Goal: Transaction & Acquisition: Purchase product/service

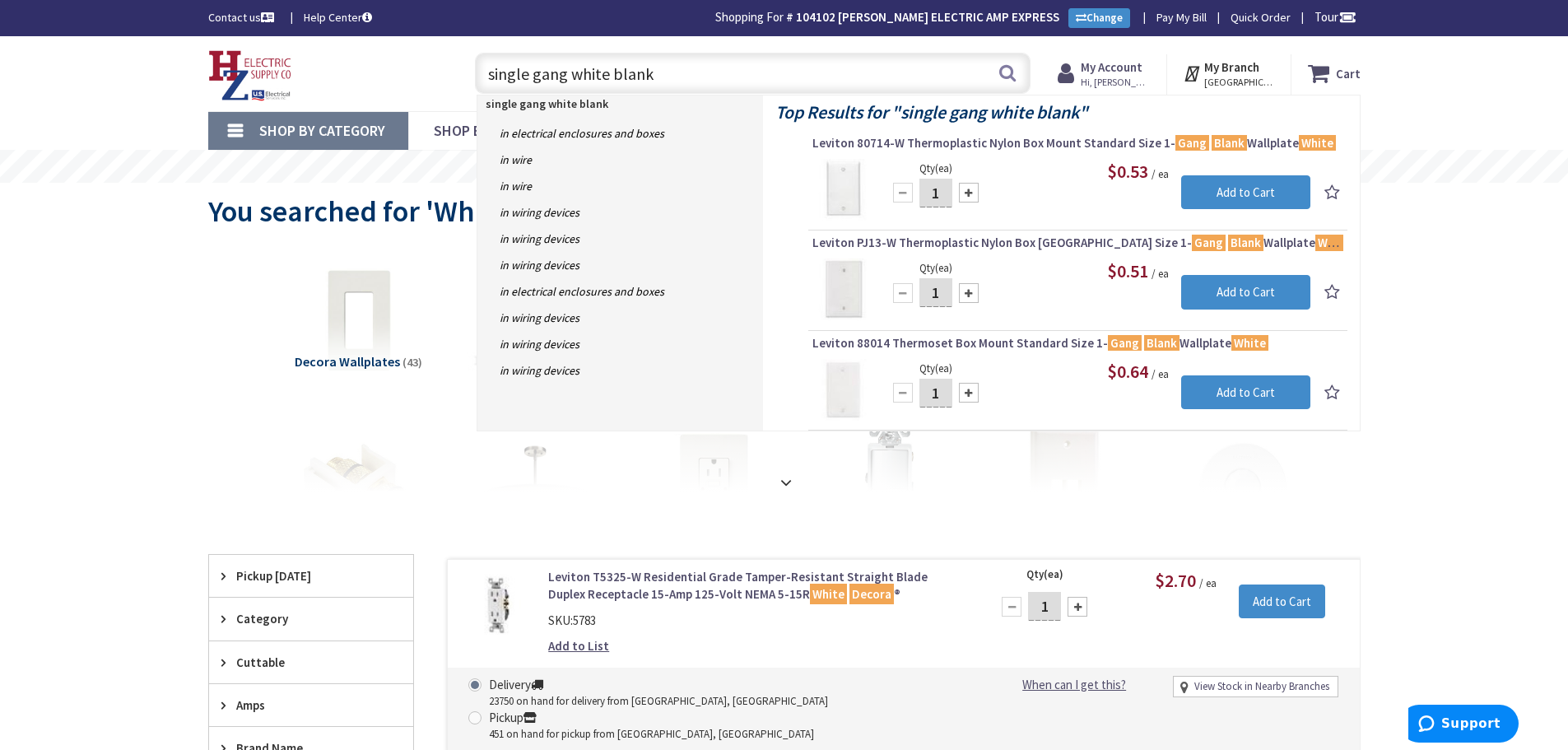
drag, startPoint x: 724, startPoint y: 64, endPoint x: 277, endPoint y: 88, distance: 447.6
click at [277, 88] on div "Toggle Nav single gang white blank single gang white blank Search Cart My Cart …" at bounding box center [785, 73] width 1177 height 55
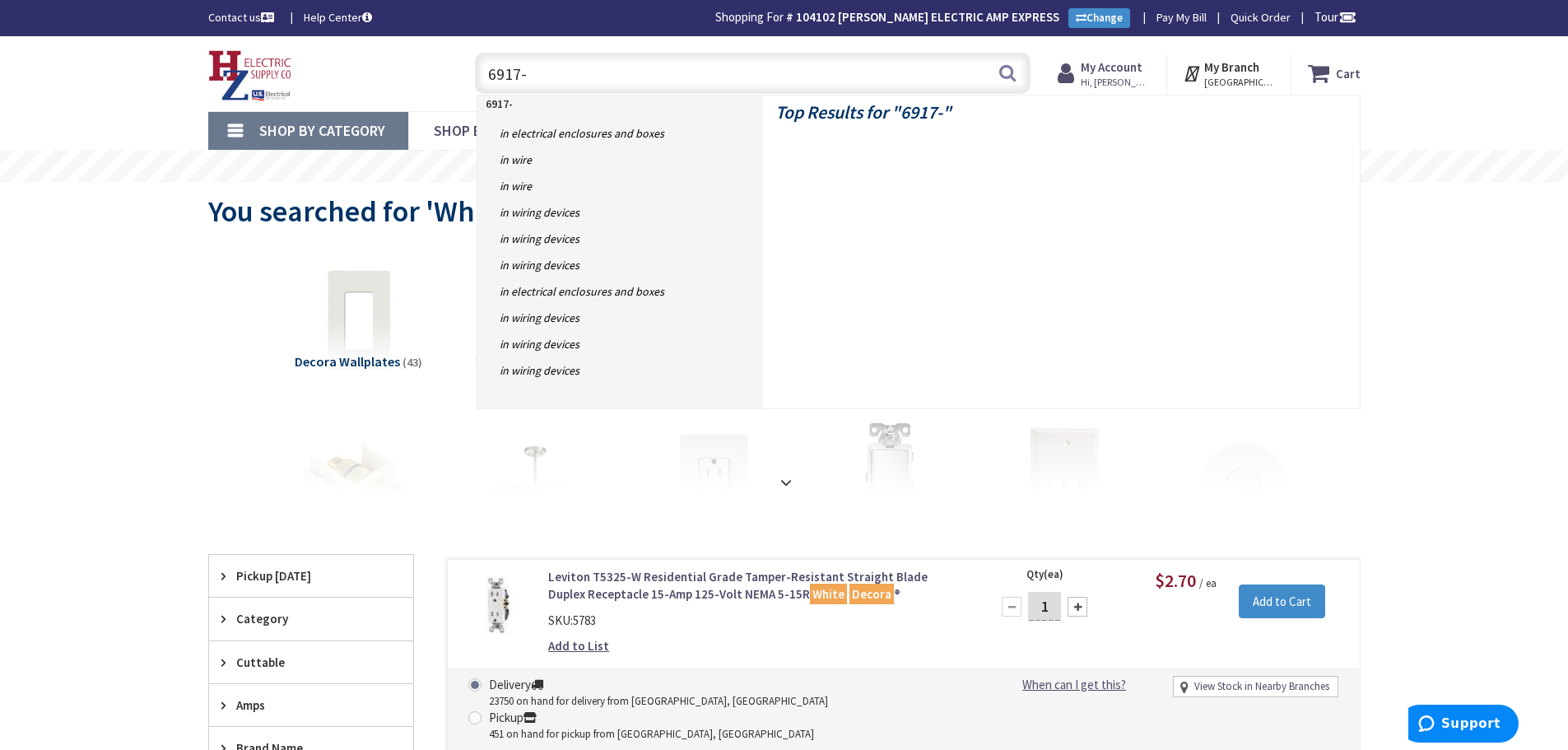
type input "6917-w"
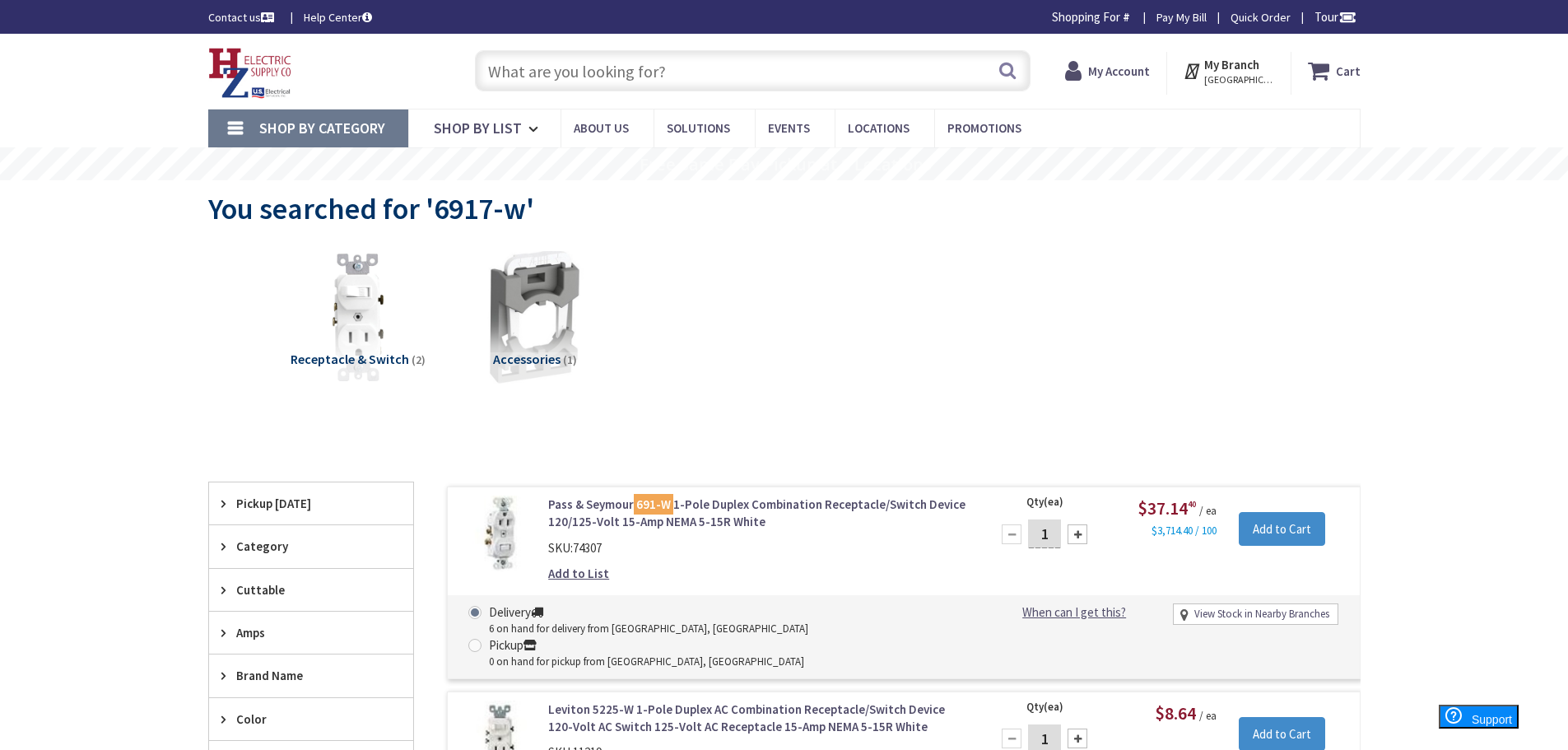
type input "Piper Farm, [STREET_ADDRESS]"
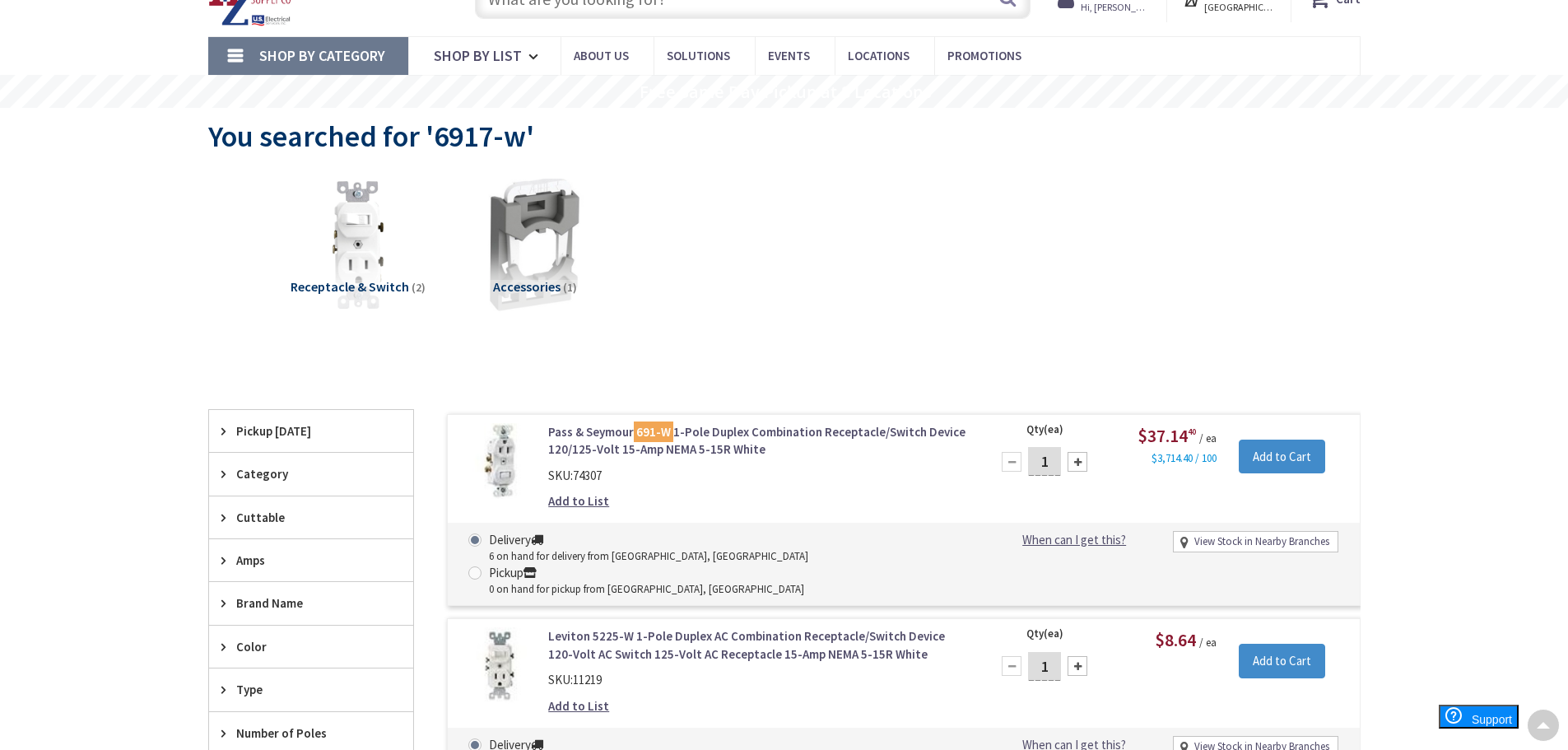
scroll to position [17, 0]
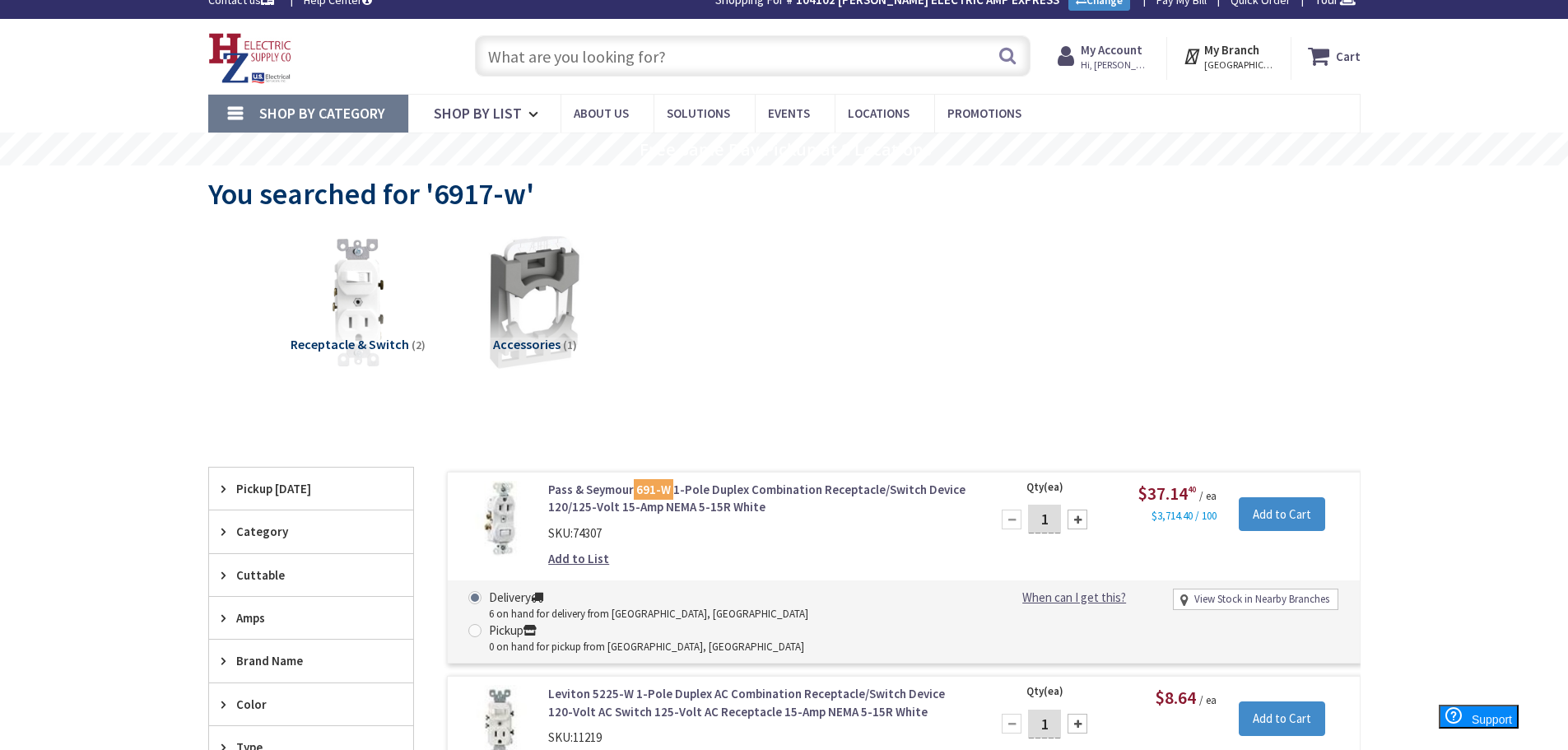
click at [785, 67] on input "text" at bounding box center [753, 56] width 556 height 41
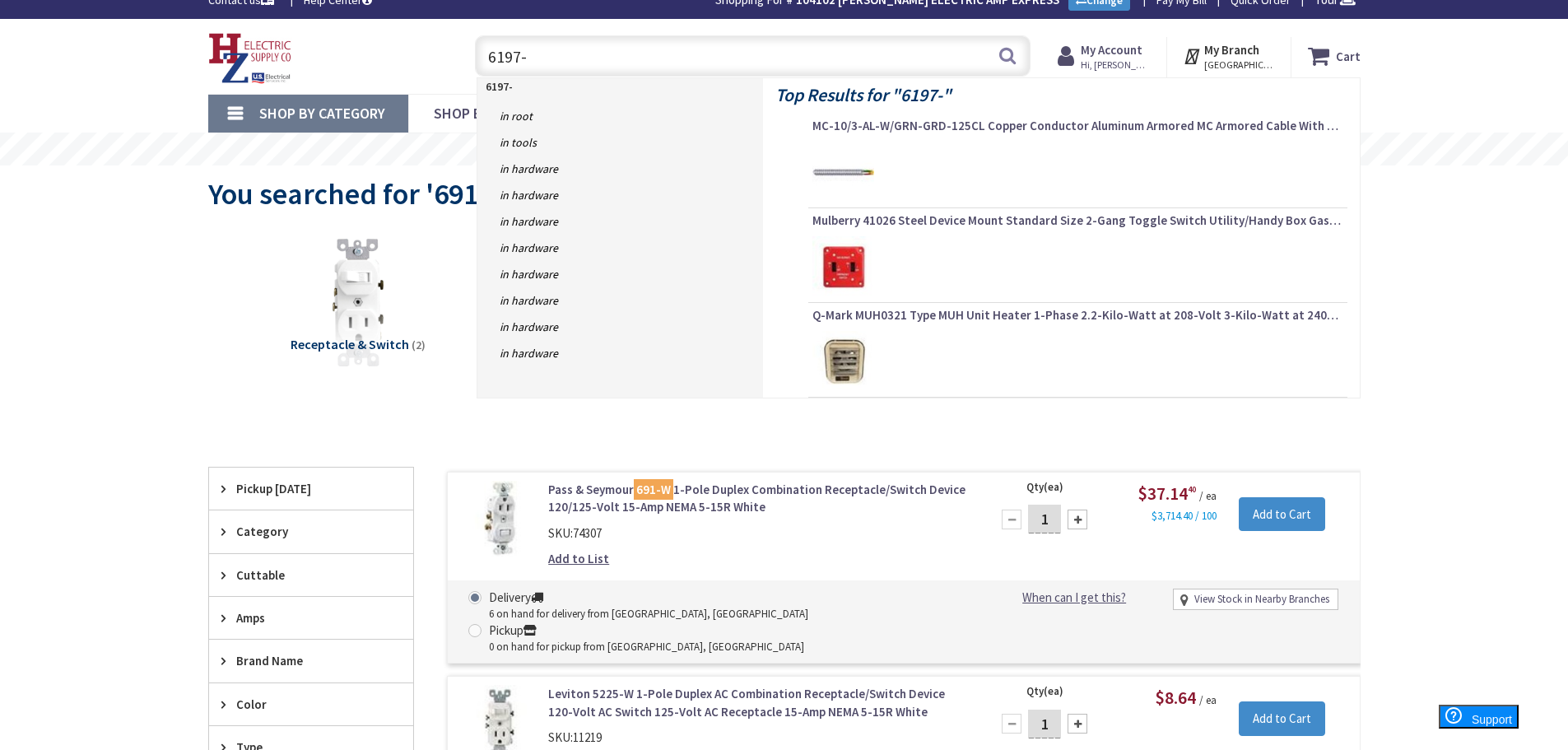
type input "6197-w"
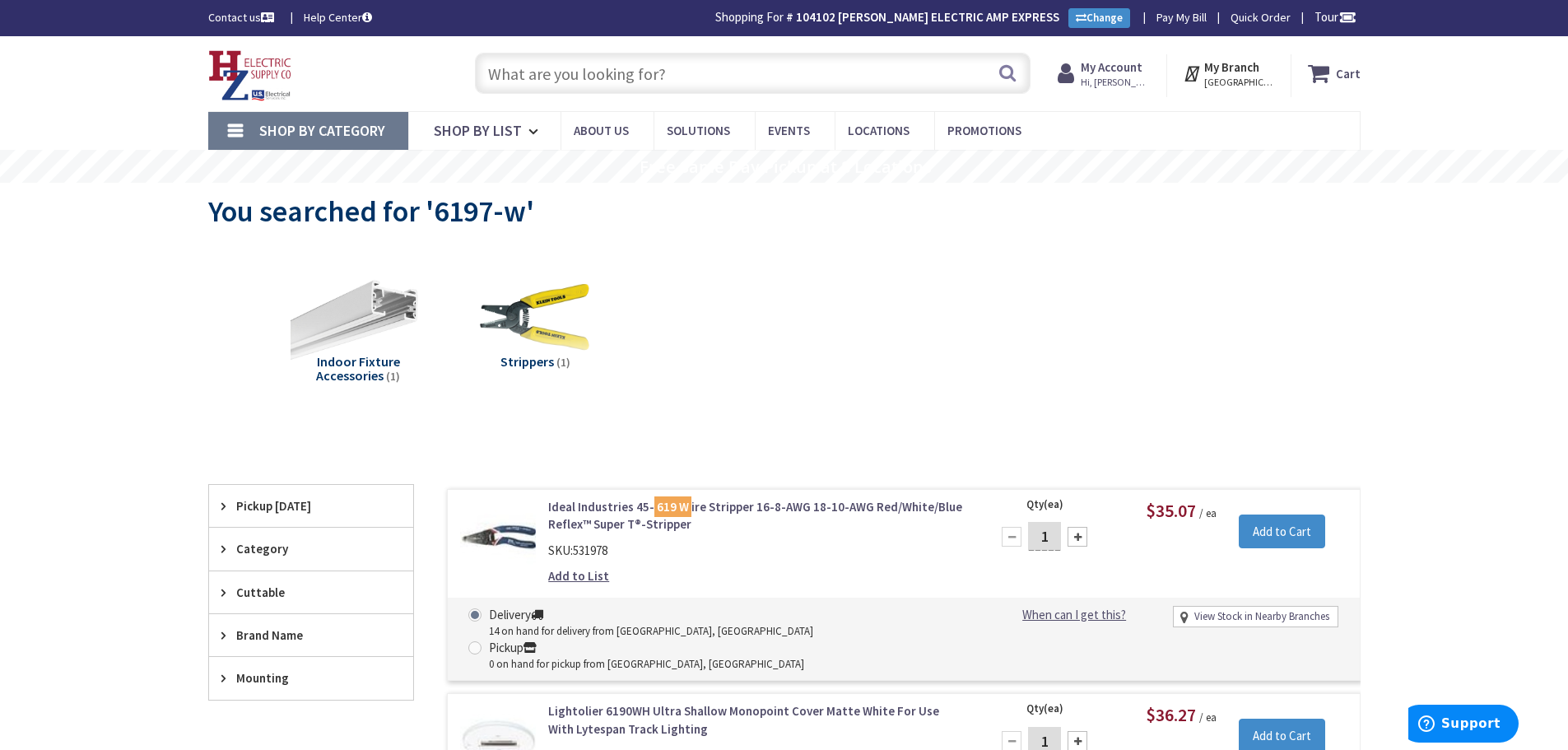
paste input "07847712772"
type input "07847712772"
